Goal: Download file/media

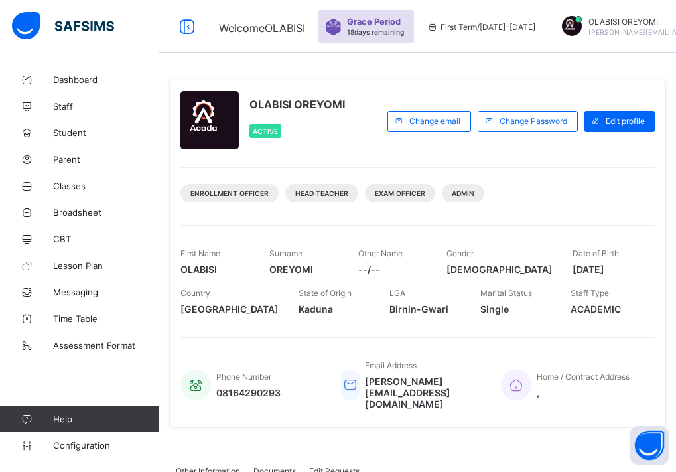
click at [381, 150] on div "OLABISI OREYOMI Active" at bounding box center [280, 121] width 200 height 60
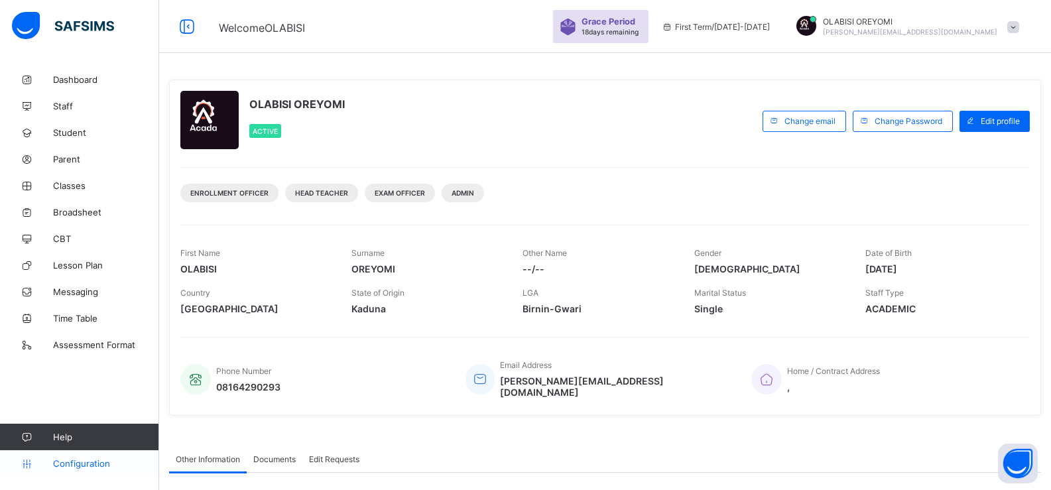
click at [82, 462] on span "Configuration" at bounding box center [105, 463] width 105 height 11
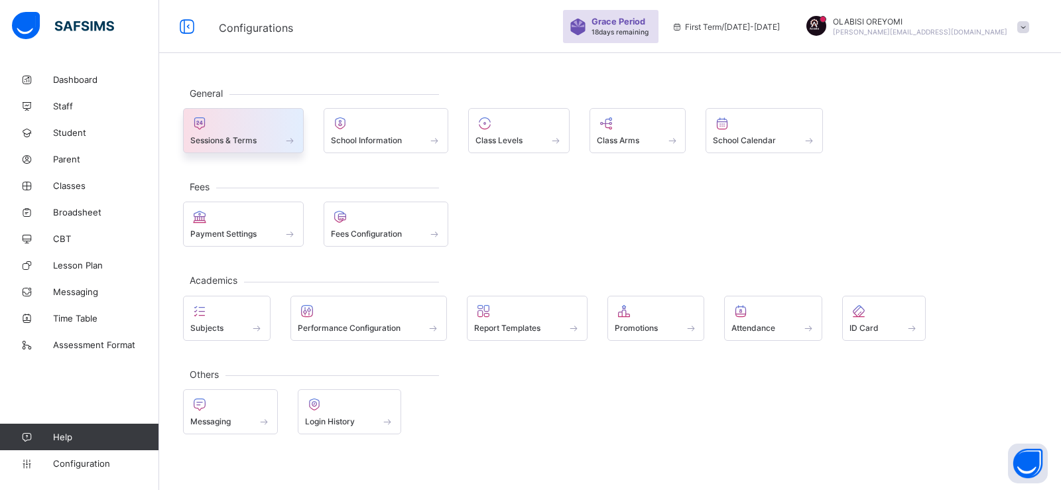
click at [243, 145] on span "Sessions & Terms" at bounding box center [223, 140] width 66 height 10
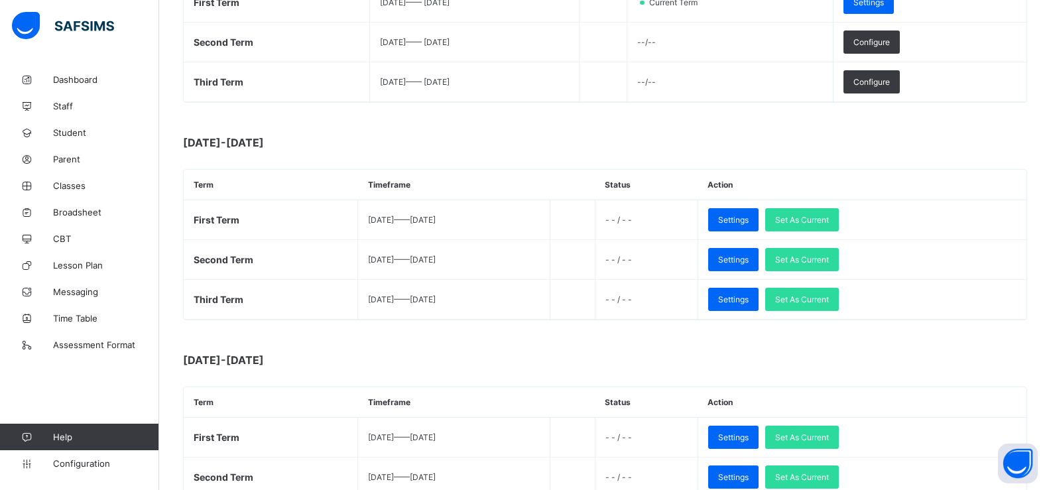
scroll to position [332, 0]
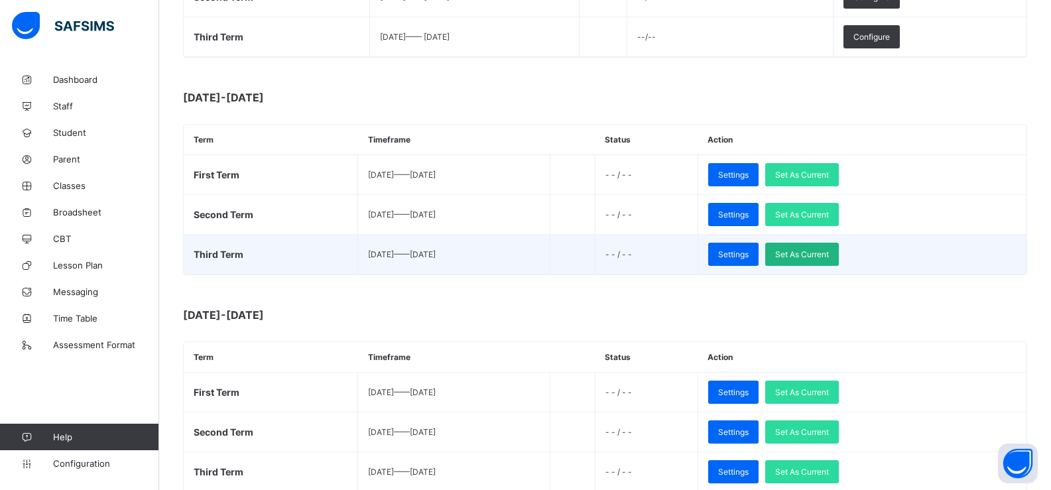
click at [675, 261] on div "Set As Current" at bounding box center [802, 254] width 74 height 23
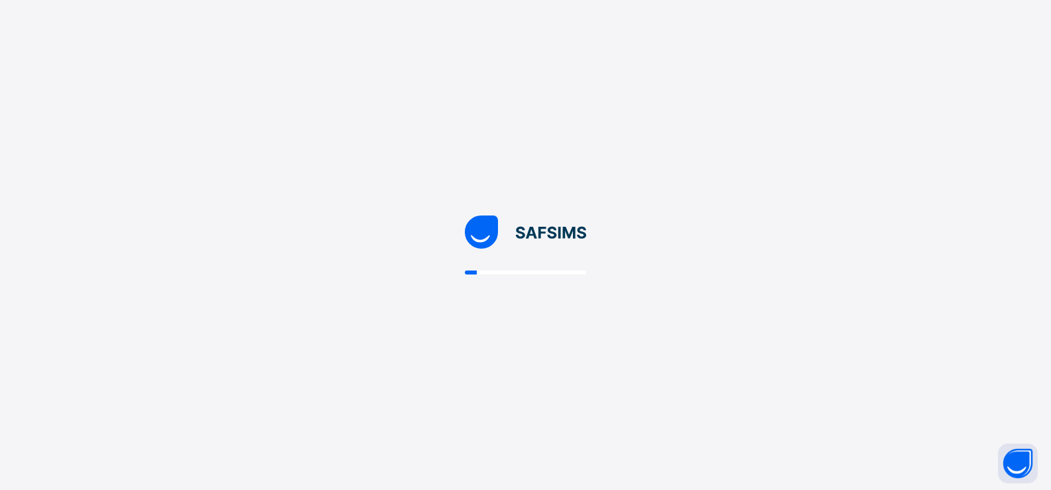
scroll to position [0, 0]
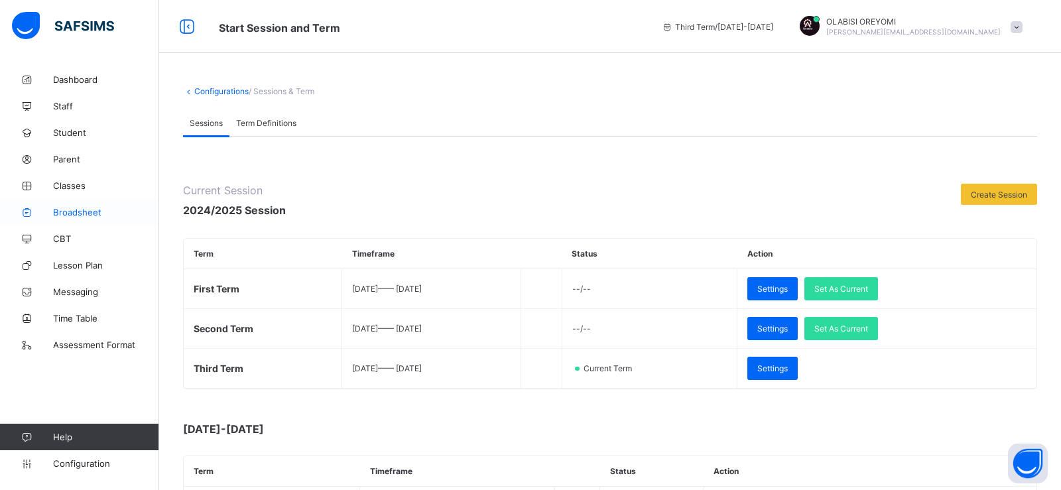
click at [96, 210] on span "Broadsheet" at bounding box center [106, 212] width 106 height 11
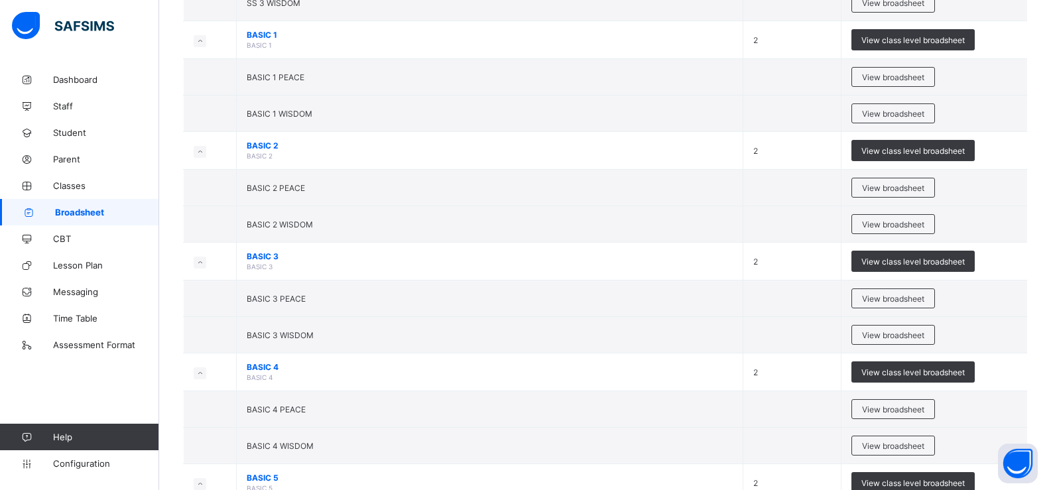
scroll to position [796, 0]
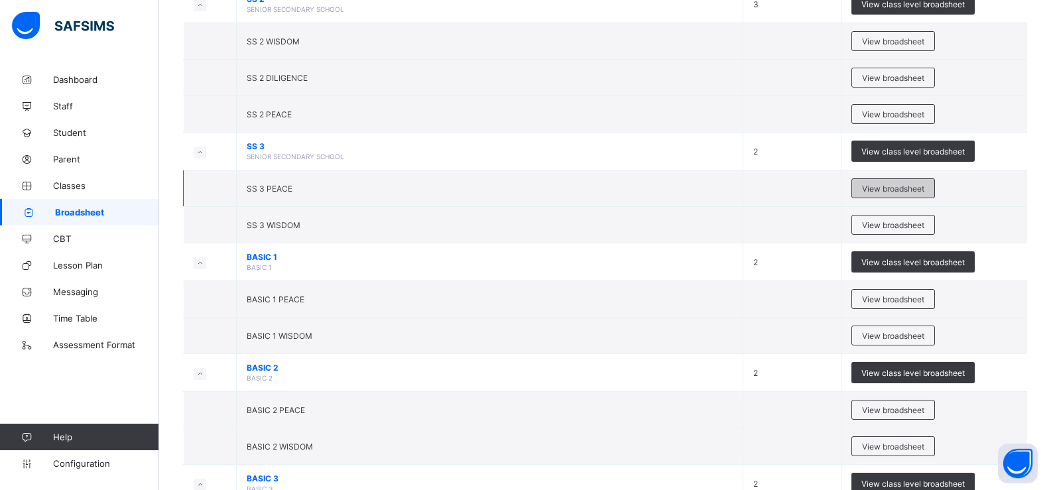
click at [675, 192] on span "View broadsheet" at bounding box center [893, 189] width 62 height 10
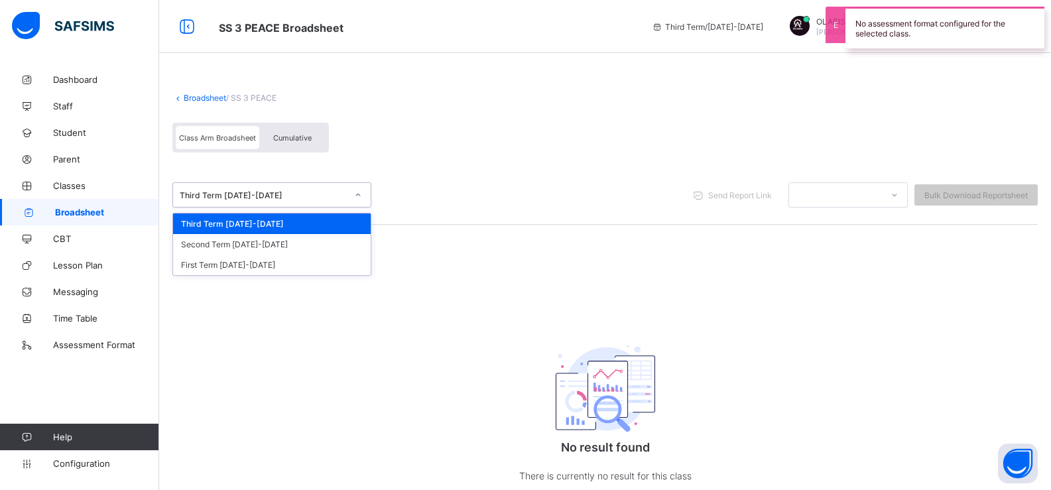
click at [266, 197] on div "Third Term [DATE]-[DATE]" at bounding box center [263, 195] width 167 height 10
click at [245, 263] on div "First Term [DATE]-[DATE]" at bounding box center [272, 265] width 198 height 21
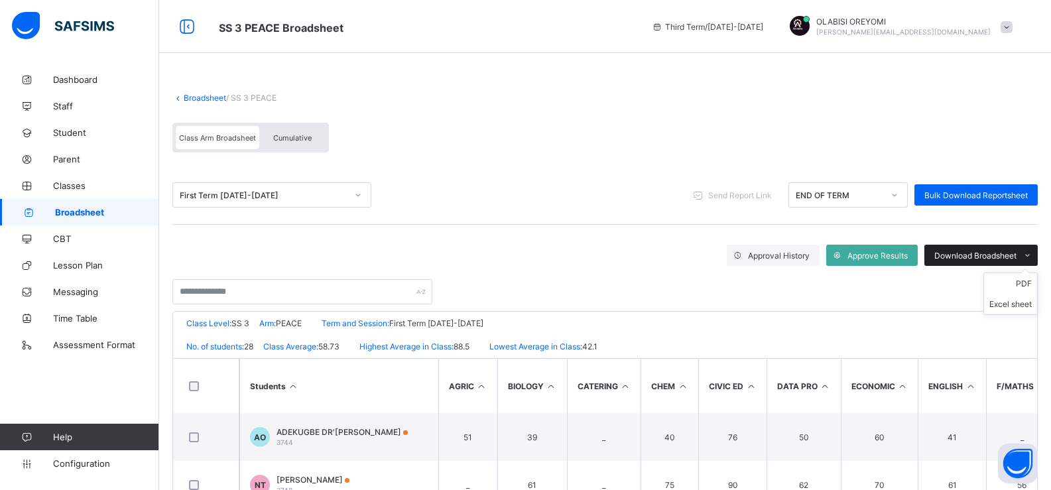
click at [675, 255] on span "Download Broadsheet" at bounding box center [975, 256] width 82 height 10
click at [675, 283] on li "PDF" at bounding box center [1010, 283] width 53 height 21
click at [675, 256] on span "Download Broadsheet" at bounding box center [975, 256] width 82 height 10
click at [675, 284] on li "PDF" at bounding box center [1010, 283] width 53 height 21
click at [258, 202] on div "First Term [DATE]-[DATE]" at bounding box center [259, 195] width 172 height 19
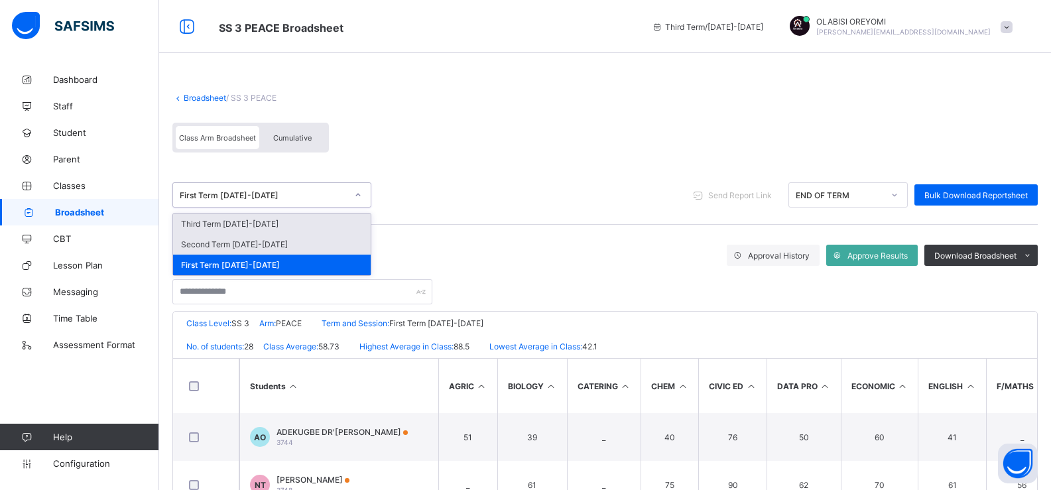
click at [251, 245] on div "Second Term [DATE]-[DATE]" at bounding box center [272, 244] width 198 height 21
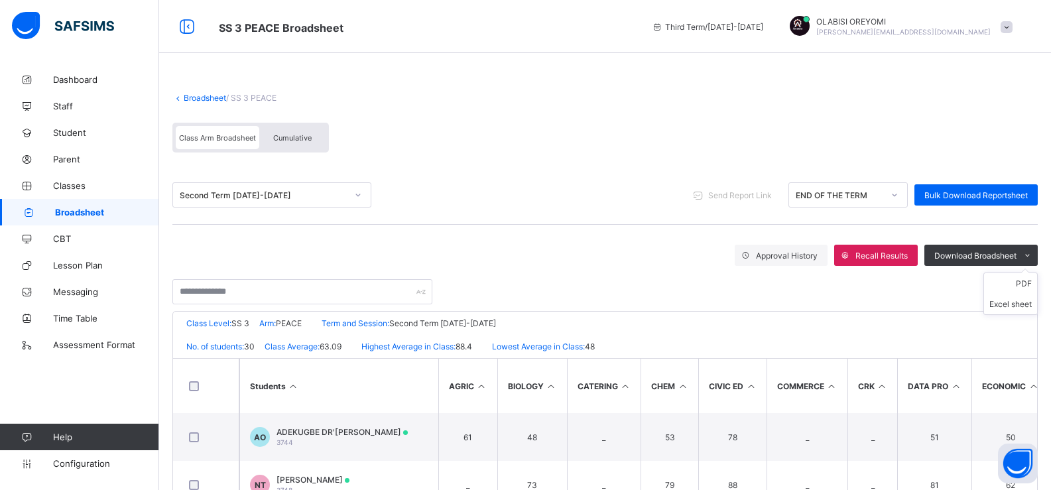
click at [675, 273] on ul "PDF Excel sheet" at bounding box center [1010, 294] width 54 height 42
click at [675, 287] on li "PDF" at bounding box center [1010, 283] width 53 height 21
click at [203, 99] on link "Broadsheet" at bounding box center [205, 98] width 42 height 10
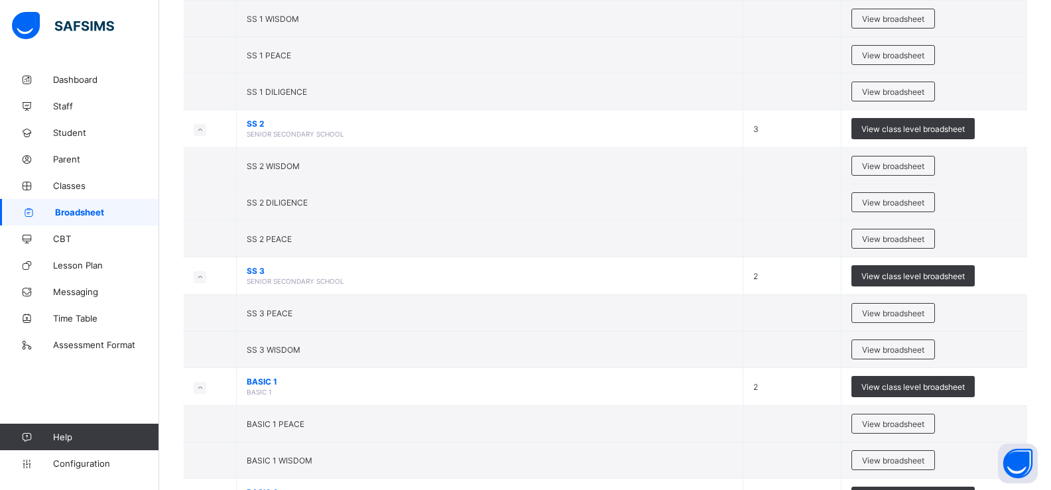
scroll to position [729, 0]
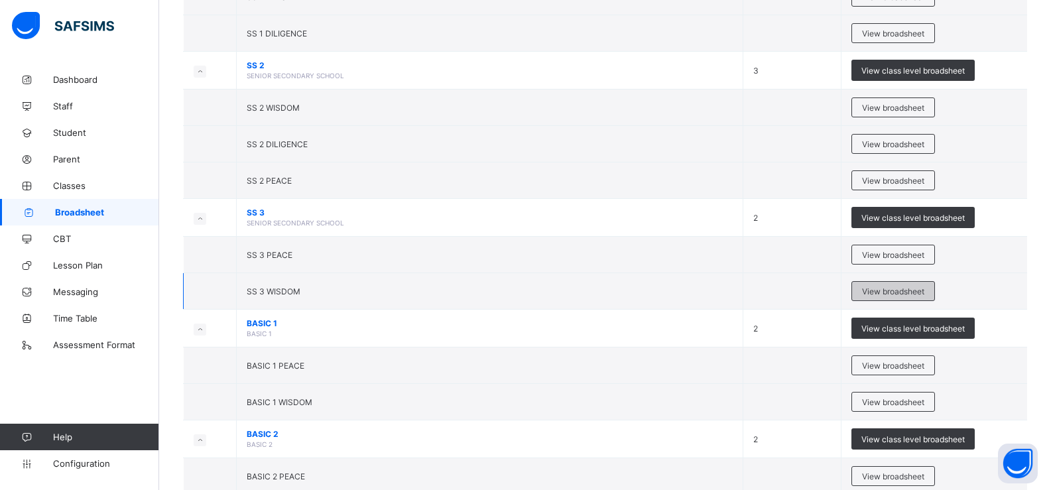
click at [675, 292] on span "View broadsheet" at bounding box center [893, 291] width 62 height 10
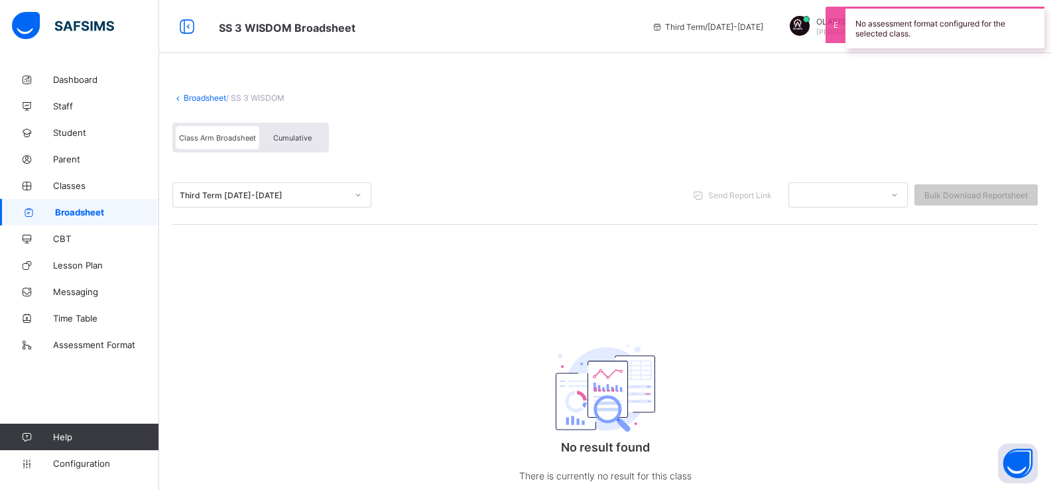
click at [274, 202] on div "Third Term [DATE]-[DATE]" at bounding box center [259, 195] width 172 height 19
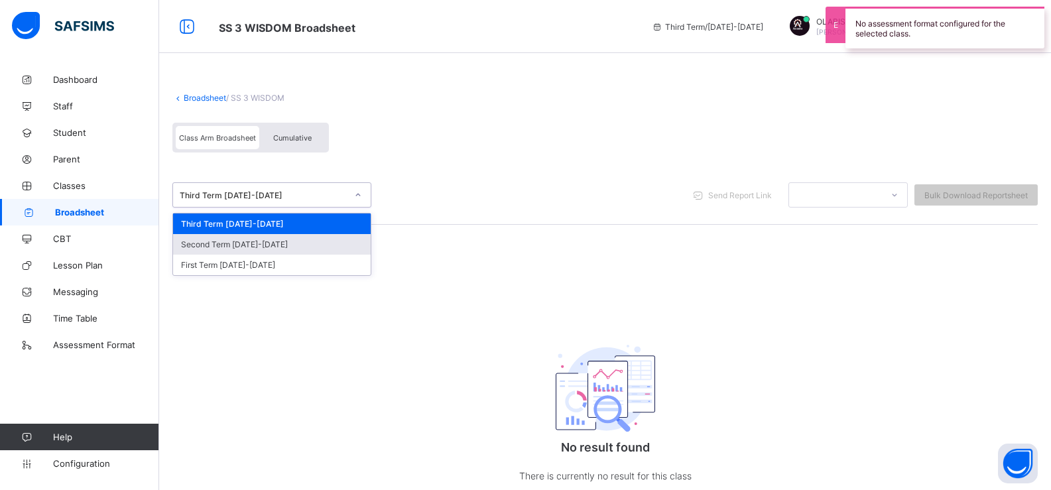
click at [267, 243] on div "Second Term [DATE]-[DATE]" at bounding box center [272, 244] width 198 height 21
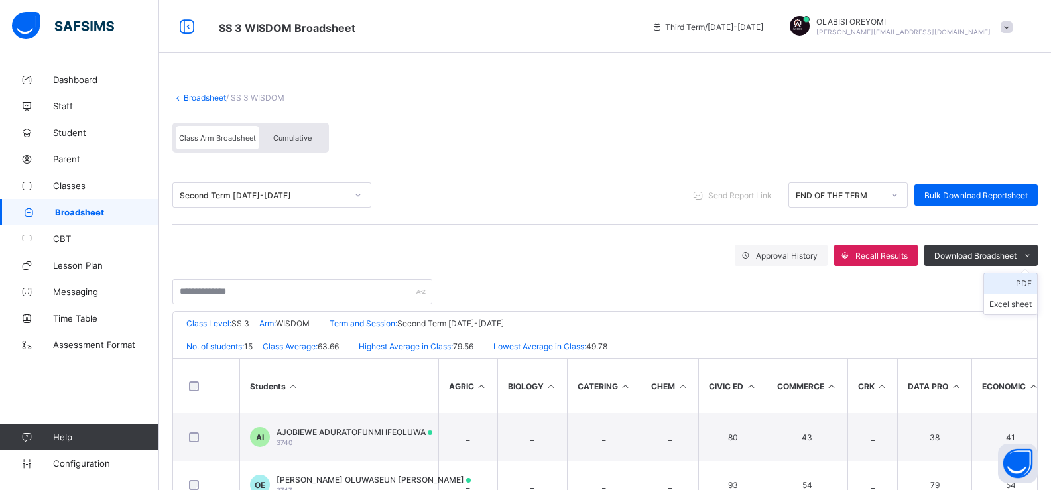
click at [675, 282] on li "PDF" at bounding box center [1010, 283] width 53 height 21
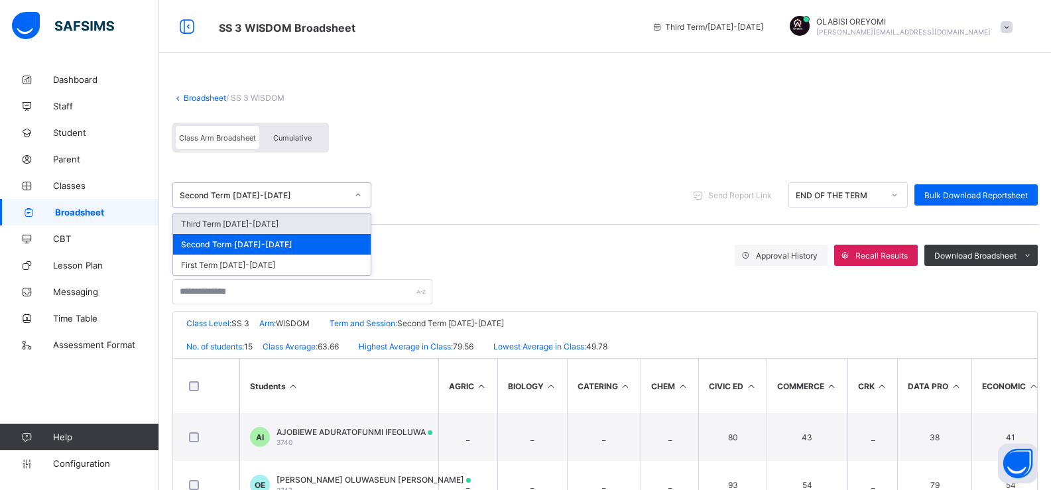
click at [282, 192] on div "Second Term [DATE]-[DATE]" at bounding box center [263, 195] width 167 height 10
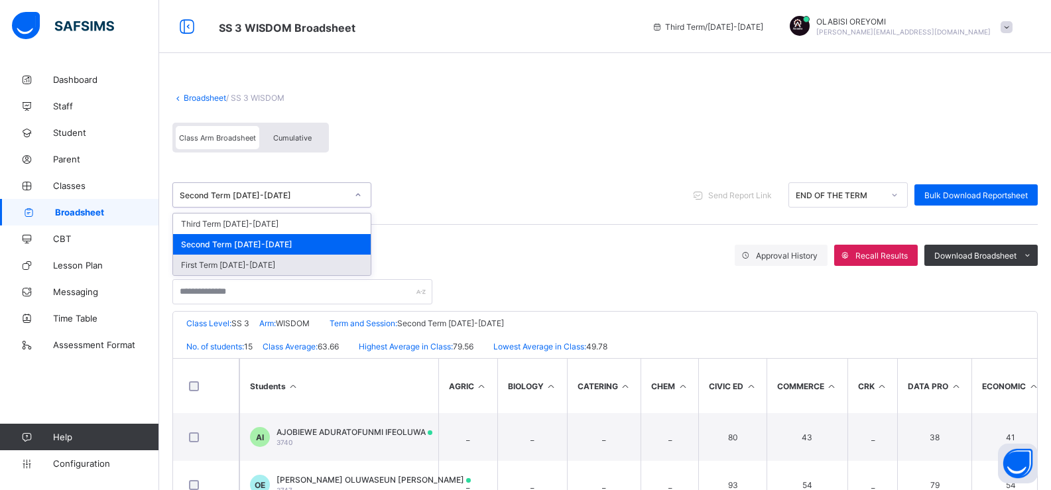
click at [259, 267] on div "First Term [DATE]-[DATE]" at bounding box center [272, 265] width 198 height 21
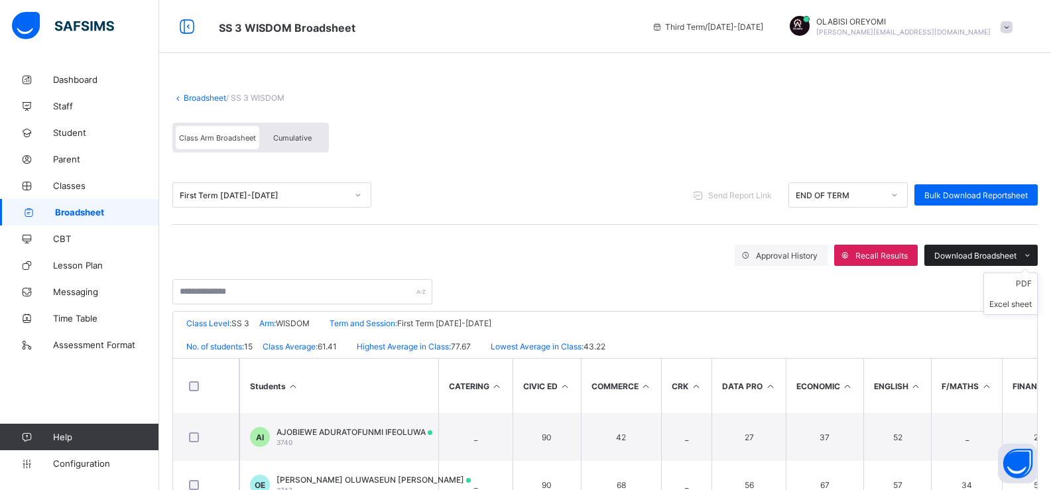
click at [675, 257] on span "Download Broadsheet" at bounding box center [975, 256] width 82 height 10
click at [675, 284] on li "PDF" at bounding box center [1010, 283] width 53 height 21
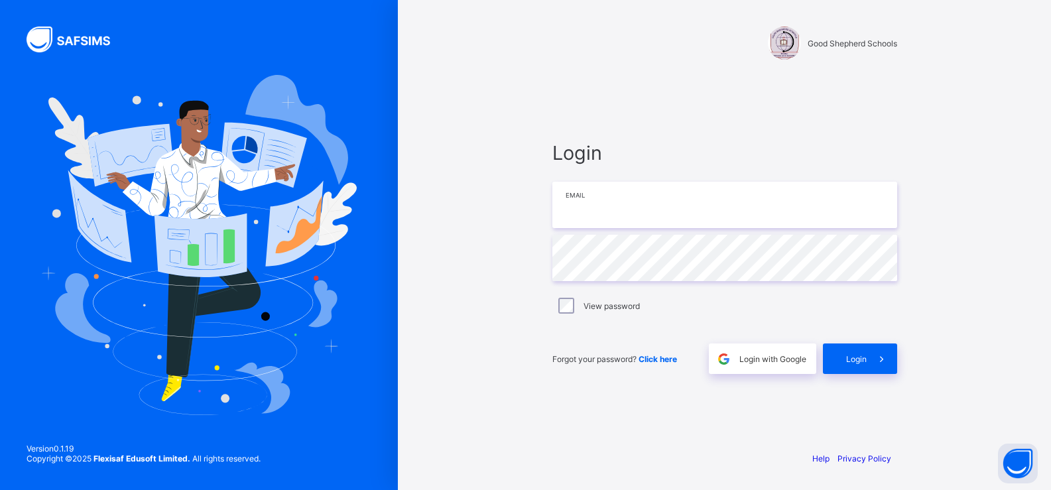
type input "**********"
